Goal: Use online tool/utility: Utilize a website feature to perform a specific function

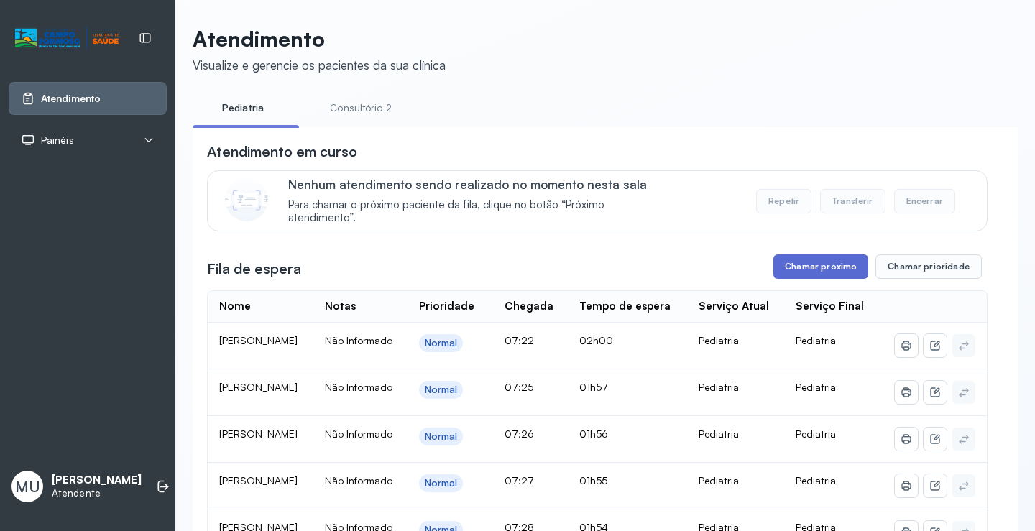
click at [825, 272] on button "Chamar próximo" at bounding box center [820, 266] width 95 height 24
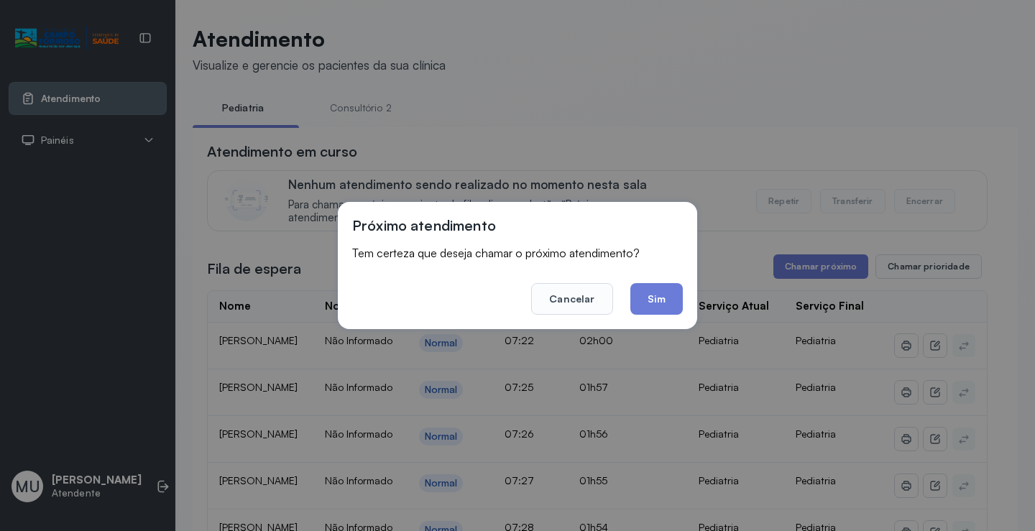
click at [661, 307] on button "Sim" at bounding box center [656, 299] width 52 height 32
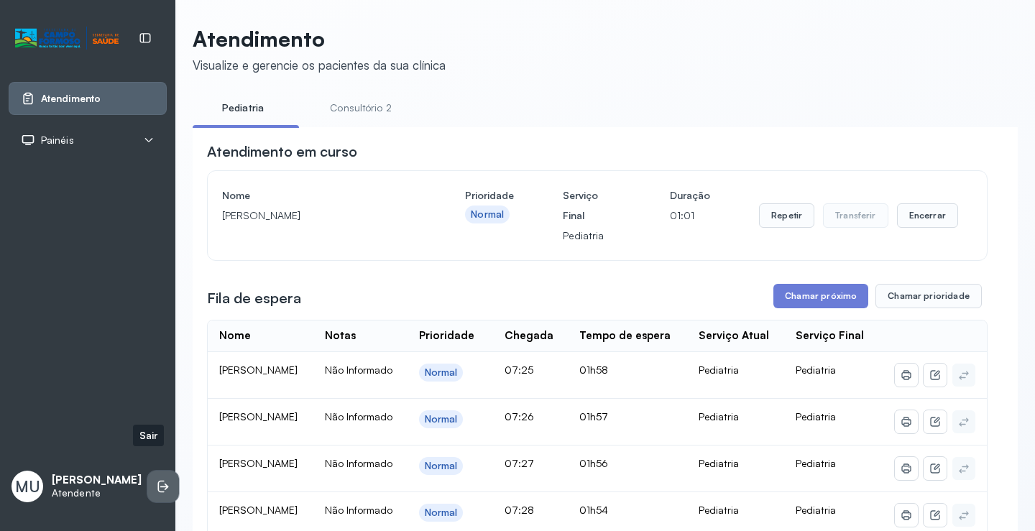
click at [147, 472] on li at bounding box center [163, 487] width 32 height 32
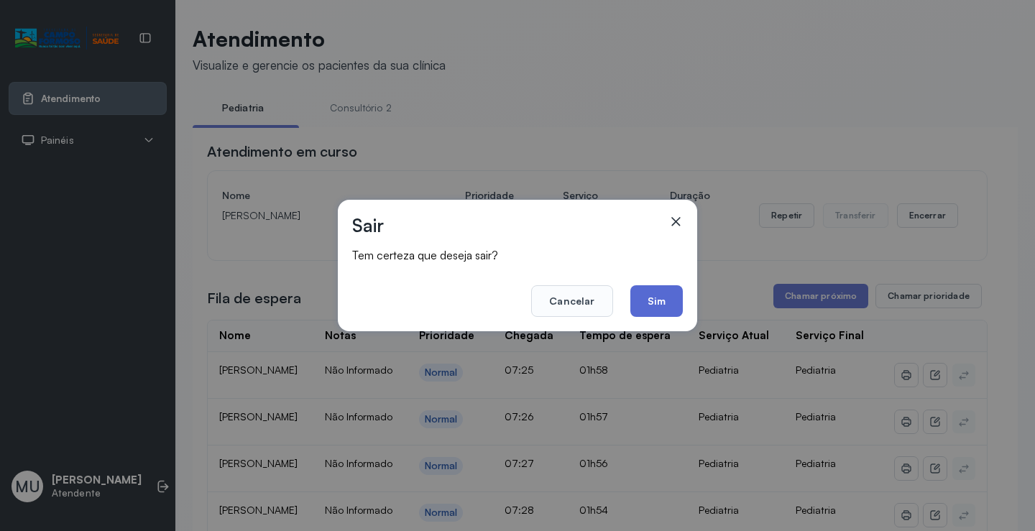
click at [639, 296] on button "Sim" at bounding box center [656, 301] width 52 height 32
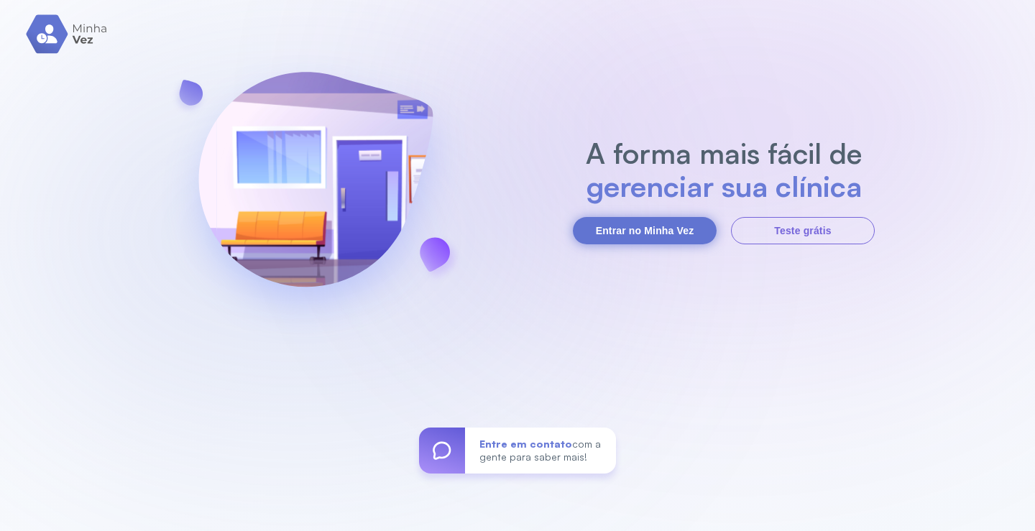
click at [634, 236] on button "Entrar no Minha Vez" at bounding box center [645, 230] width 144 height 27
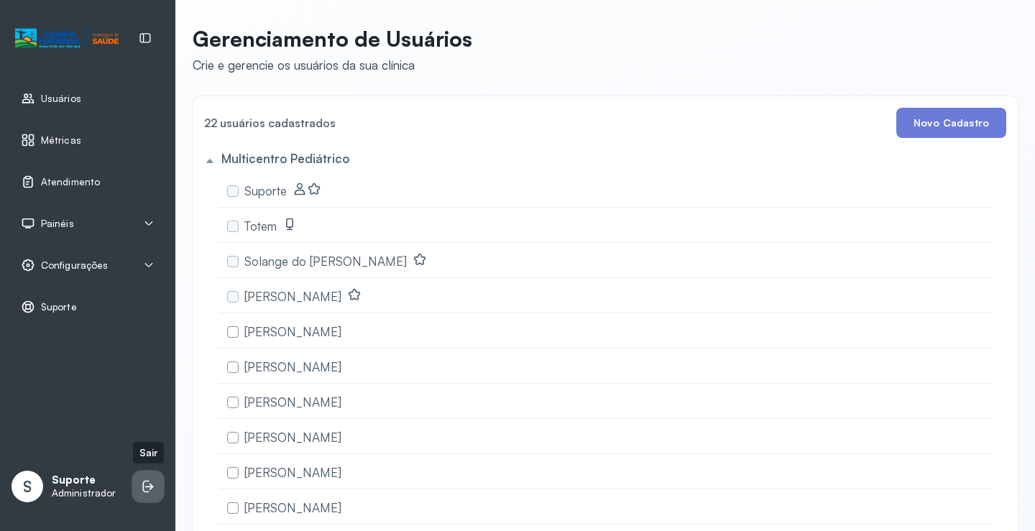
click at [143, 481] on icon at bounding box center [148, 486] width 14 height 14
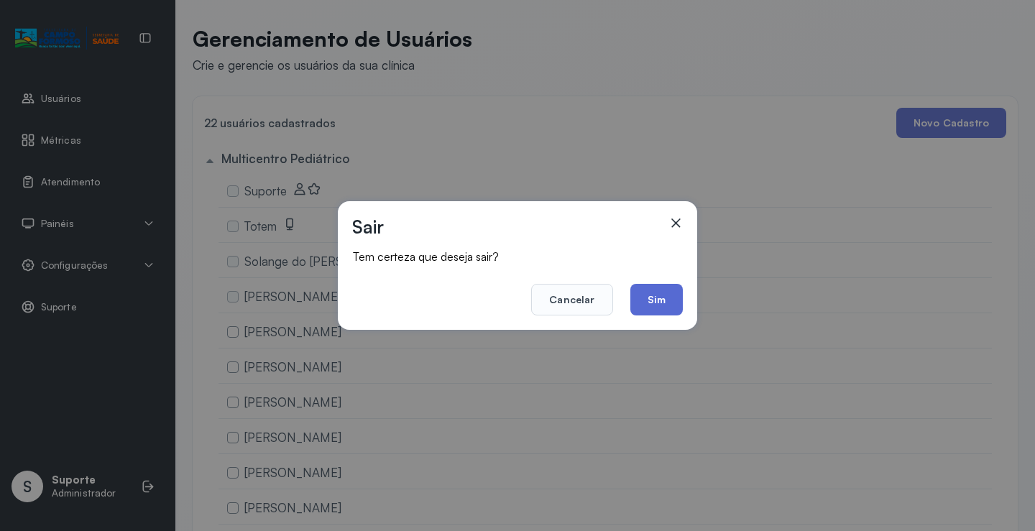
click at [654, 304] on button "Sim" at bounding box center [656, 300] width 52 height 32
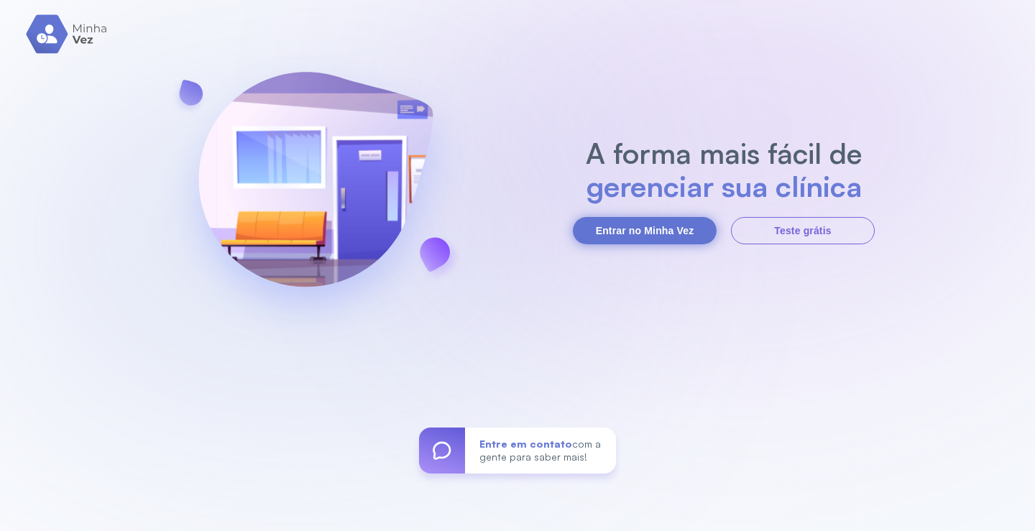
click at [624, 233] on button "Entrar no Minha Vez" at bounding box center [645, 230] width 144 height 27
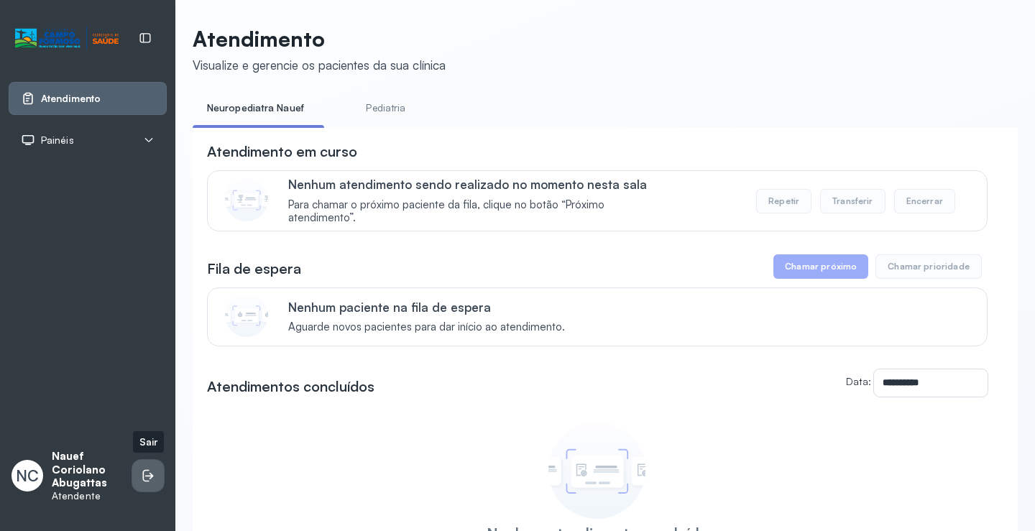
click at [142, 471] on icon at bounding box center [148, 475] width 14 height 14
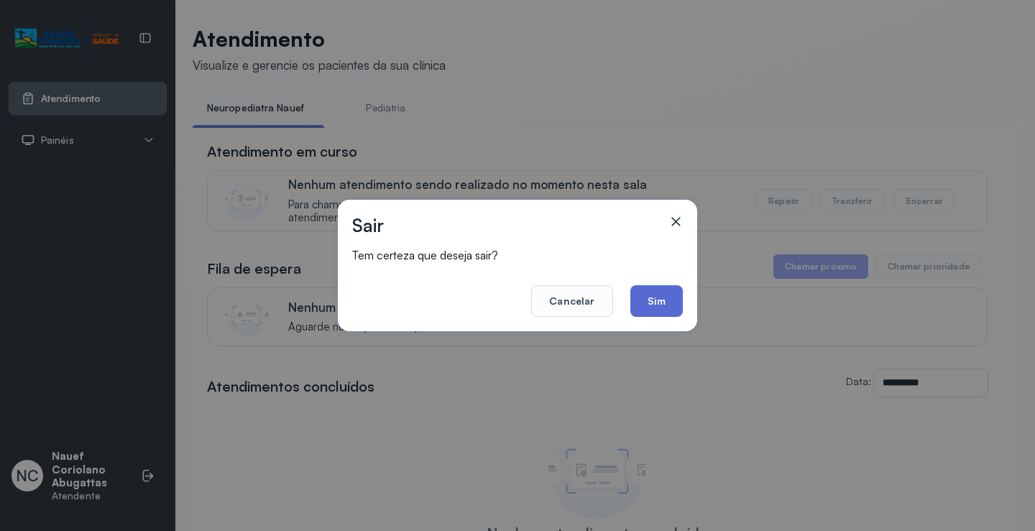
click at [647, 306] on button "Sim" at bounding box center [656, 301] width 52 height 32
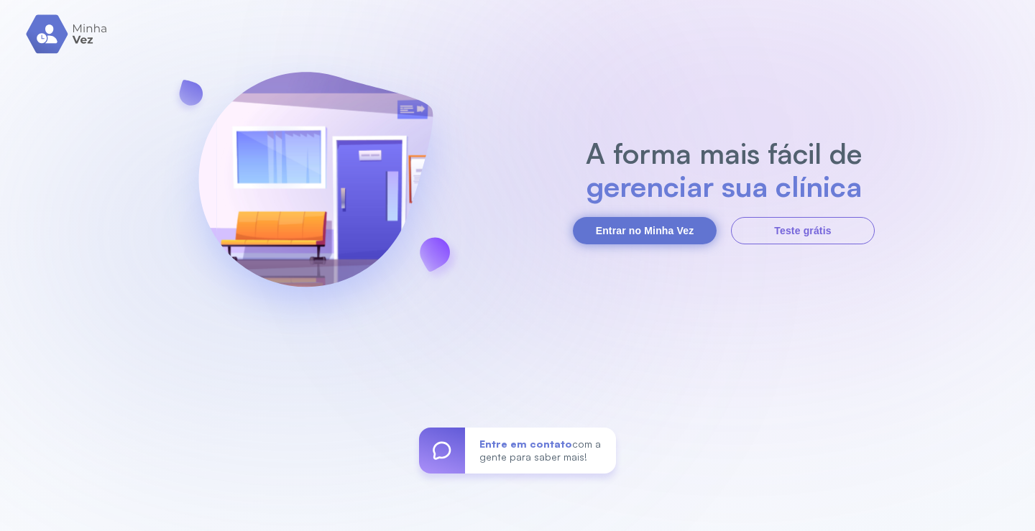
click at [653, 236] on button "Entrar no Minha Vez" at bounding box center [645, 230] width 144 height 27
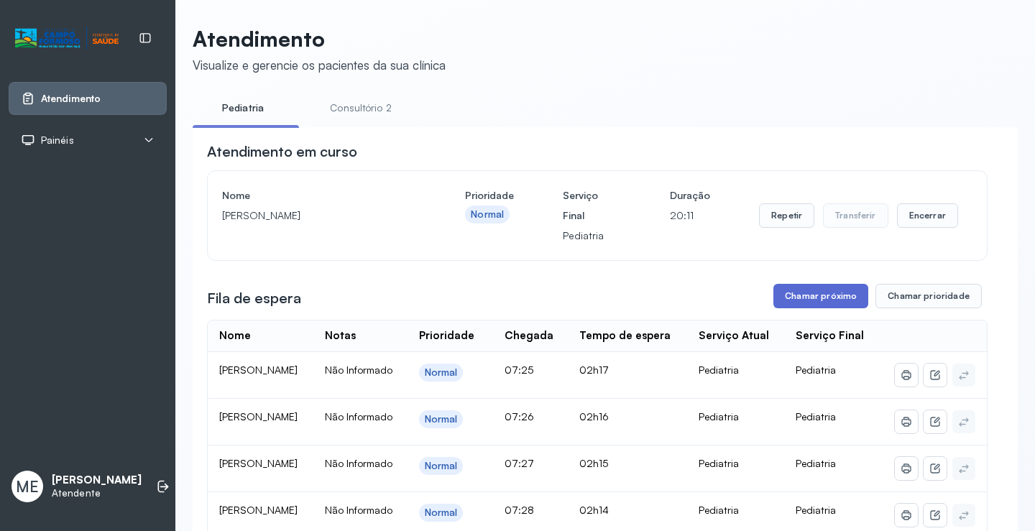
click at [810, 292] on button "Chamar próximo" at bounding box center [820, 296] width 95 height 24
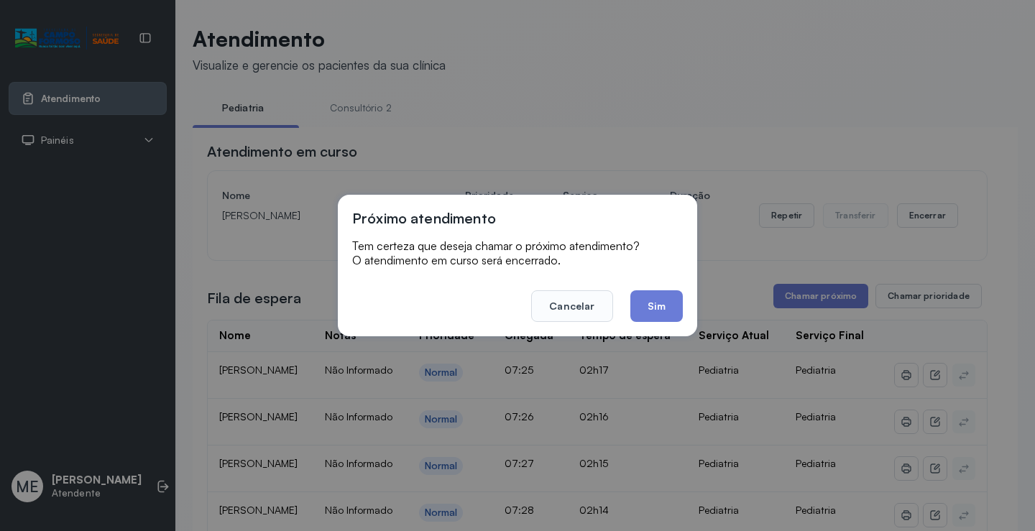
click at [649, 310] on button "Sim" at bounding box center [656, 306] width 52 height 32
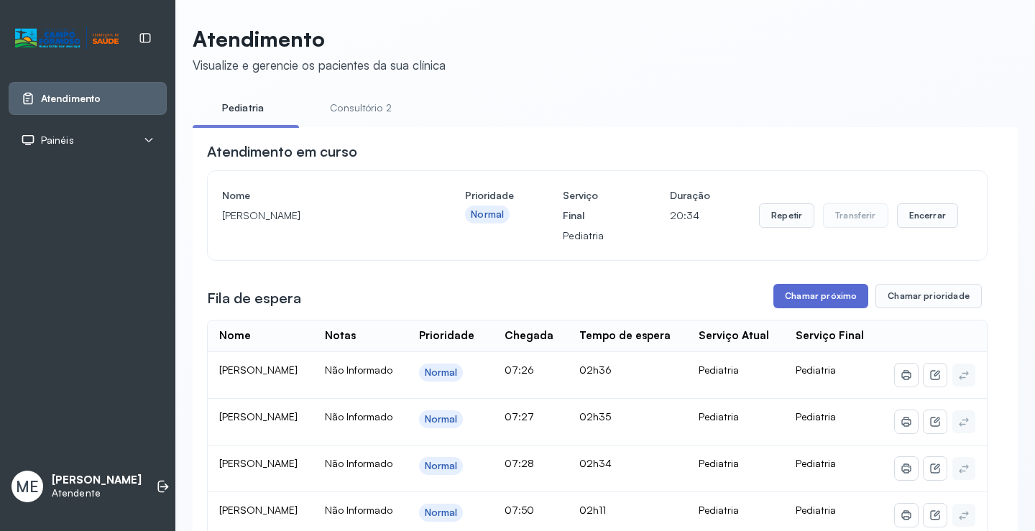
click at [792, 294] on button "Chamar próximo" at bounding box center [820, 296] width 95 height 24
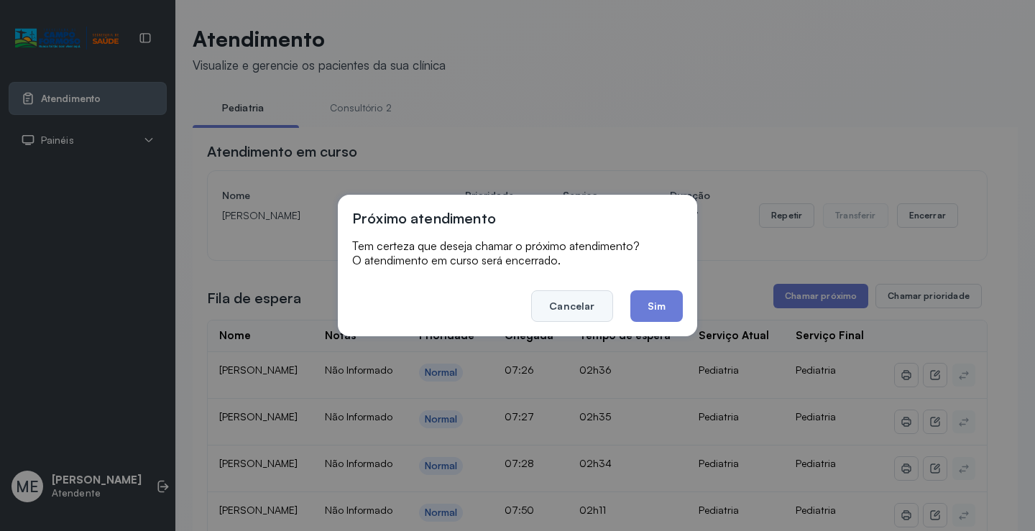
click at [585, 306] on button "Cancelar" at bounding box center [571, 306] width 81 height 32
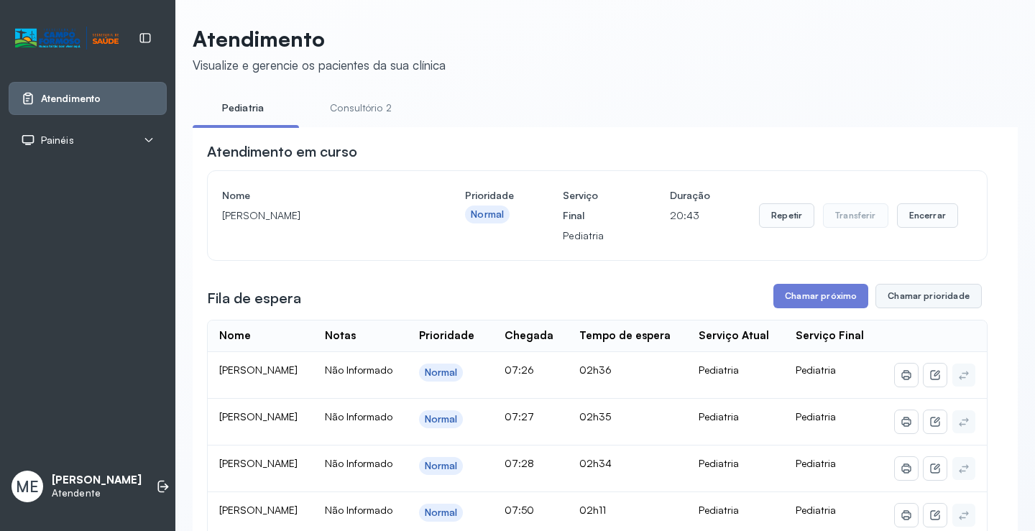
click at [933, 302] on button "Chamar prioridade" at bounding box center [928, 296] width 106 height 24
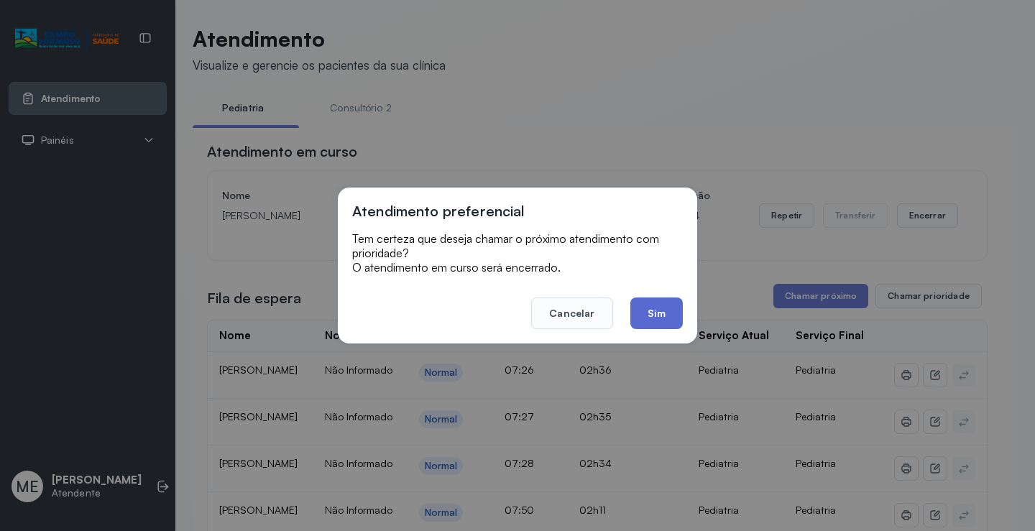
click at [655, 318] on button "Sim" at bounding box center [656, 313] width 52 height 32
